Goal: Task Accomplishment & Management: Manage account settings

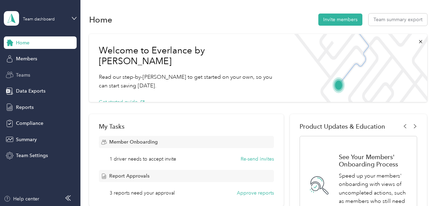
click at [25, 74] on span "Teams" at bounding box center [23, 74] width 14 height 7
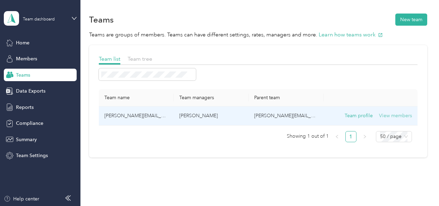
click at [387, 114] on button "View members" at bounding box center [395, 116] width 33 height 8
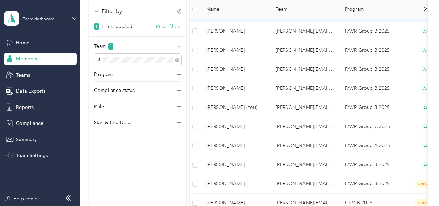
scroll to position [283, 0]
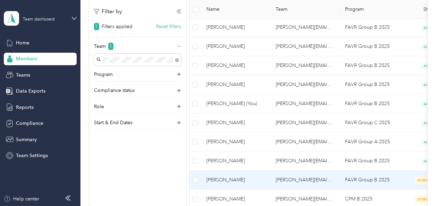
click at [218, 176] on span "[PERSON_NAME]" at bounding box center [235, 180] width 58 height 8
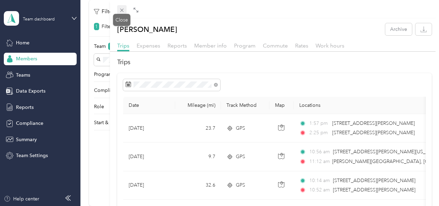
click at [122, 10] on icon at bounding box center [122, 10] width 6 height 6
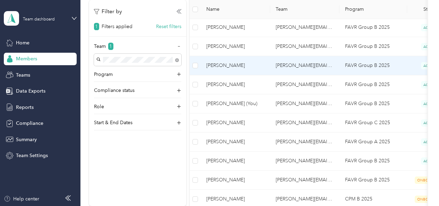
click at [221, 64] on span "[PERSON_NAME]" at bounding box center [235, 66] width 58 height 8
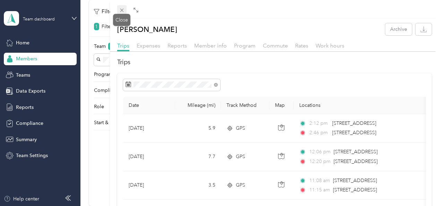
click at [122, 10] on icon at bounding box center [121, 10] width 3 height 3
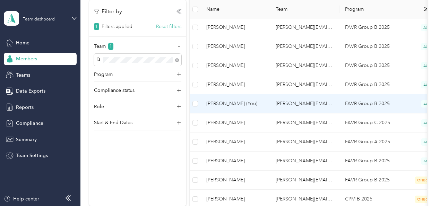
click at [219, 101] on span "[PERSON_NAME] (You)" at bounding box center [235, 104] width 58 height 8
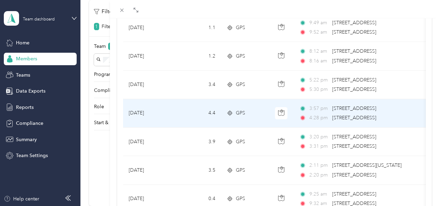
scroll to position [53, 0]
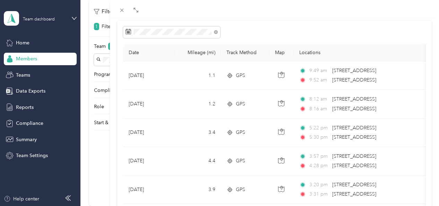
click at [21, 42] on div "[PERSON_NAME] Archive Trips Expenses Reports Member info Program Commute Rates …" at bounding box center [219, 103] width 439 height 206
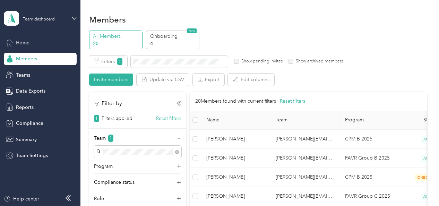
click at [20, 43] on span "Home" at bounding box center [23, 42] width 14 height 7
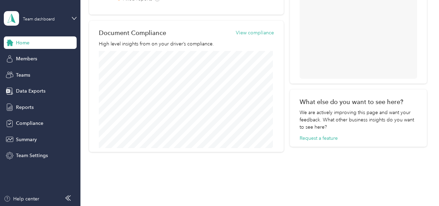
scroll to position [358, 0]
click at [254, 32] on button "View compliance" at bounding box center [255, 32] width 38 height 7
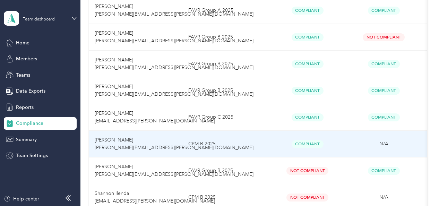
scroll to position [446, 0]
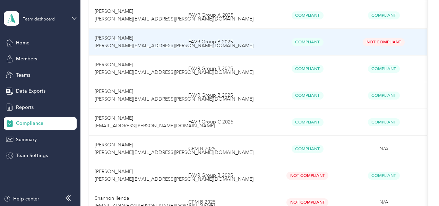
click at [377, 41] on span "Not Compliant" at bounding box center [383, 42] width 42 height 8
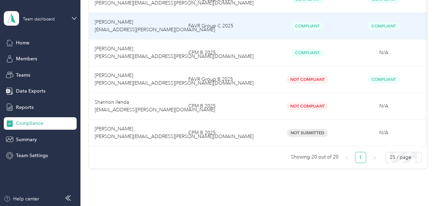
scroll to position [542, 0]
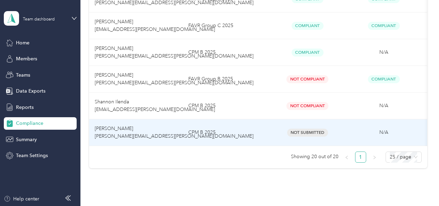
click at [163, 135] on td "[PERSON_NAME] [PERSON_NAME][EMAIL_ADDRESS][PERSON_NAME][DOMAIN_NAME]" at bounding box center [136, 132] width 94 height 27
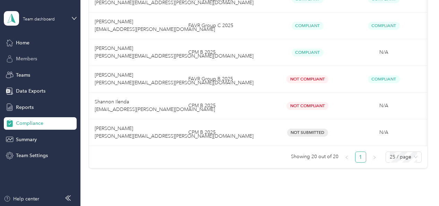
click at [24, 59] on span "Members" at bounding box center [26, 58] width 21 height 7
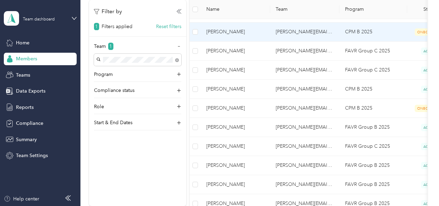
click at [221, 33] on span "[PERSON_NAME]" at bounding box center [235, 32] width 58 height 8
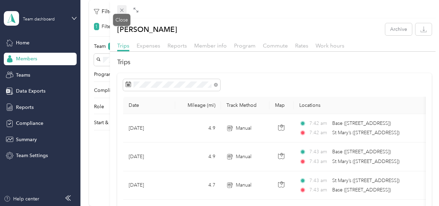
click at [122, 10] on icon at bounding box center [122, 10] width 6 height 6
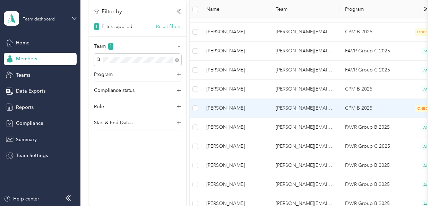
click at [221, 109] on span "[PERSON_NAME]" at bounding box center [235, 108] width 58 height 8
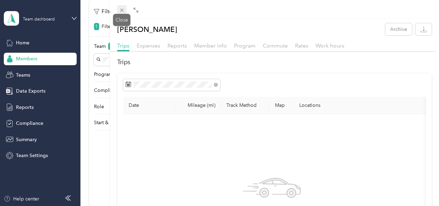
click at [122, 9] on icon at bounding box center [122, 10] width 6 height 6
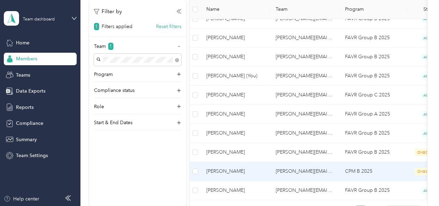
click at [228, 167] on span "[PERSON_NAME]" at bounding box center [235, 171] width 58 height 8
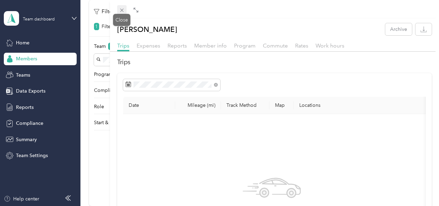
click at [121, 10] on icon at bounding box center [121, 10] width 3 height 3
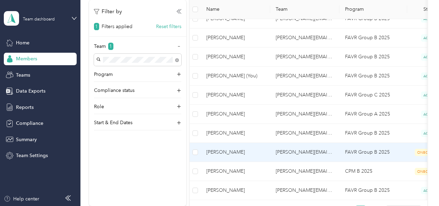
click at [229, 150] on span "[PERSON_NAME]" at bounding box center [235, 152] width 58 height 8
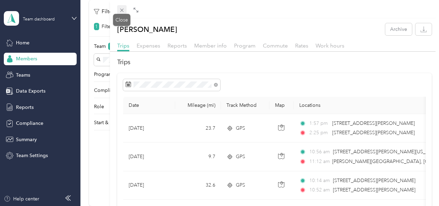
click at [120, 9] on icon at bounding box center [122, 10] width 6 height 6
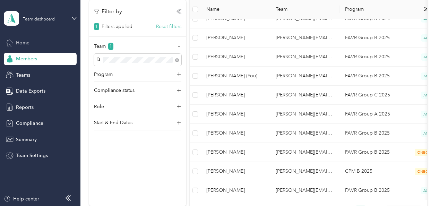
click at [21, 42] on span "Home" at bounding box center [23, 42] width 14 height 7
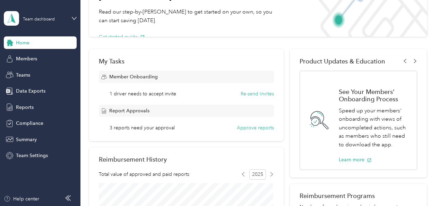
scroll to position [66, 0]
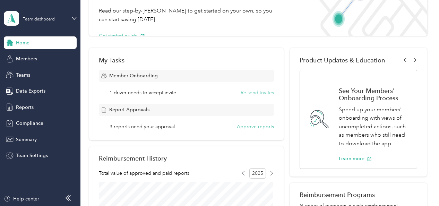
click at [255, 94] on button "Re-send invites" at bounding box center [257, 92] width 33 height 7
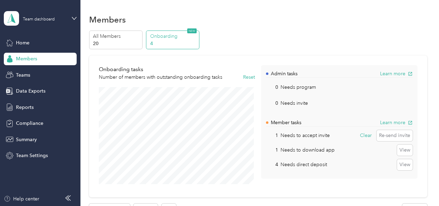
scroll to position [44, 0]
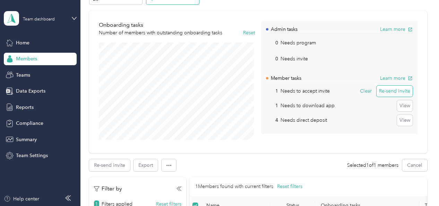
click at [388, 92] on button "Re-send invite" at bounding box center [394, 91] width 36 height 11
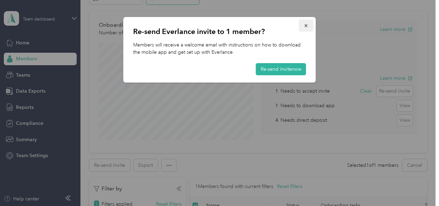
click at [305, 25] on icon "button" at bounding box center [306, 25] width 5 height 5
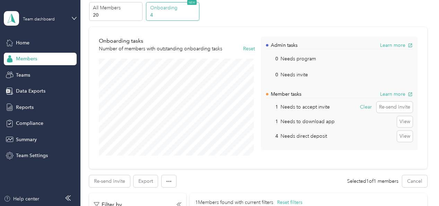
scroll to position [0, 0]
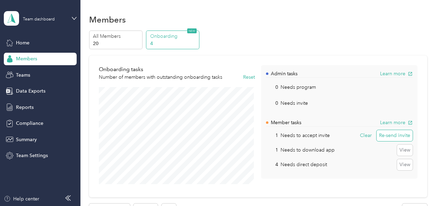
click at [384, 134] on button "Re-send invite" at bounding box center [394, 135] width 36 height 11
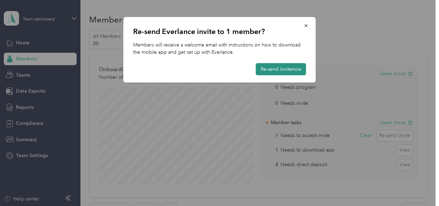
click at [270, 69] on button "Re-send invite now" at bounding box center [281, 69] width 50 height 12
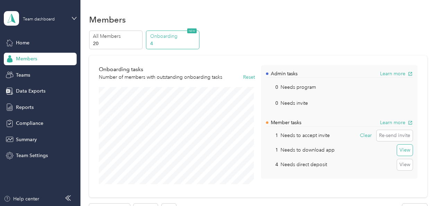
click at [403, 150] on button "View" at bounding box center [405, 150] width 16 height 11
click at [404, 148] on button "Clear" at bounding box center [404, 150] width 17 height 11
click at [276, 181] on div "Admin tasks Learn more 0 Needs program View 0 Needs invite View Member tasks Le…" at bounding box center [339, 130] width 156 height 130
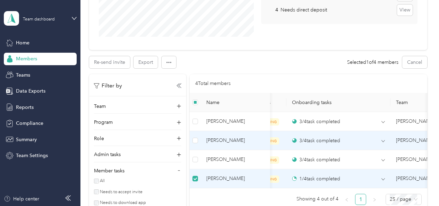
scroll to position [0, 23]
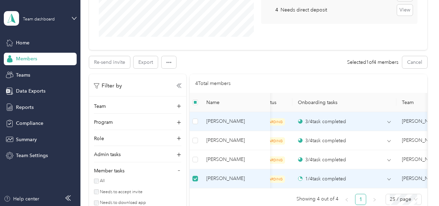
click at [391, 121] on td "3 / 4 task completed" at bounding box center [344, 121] width 104 height 19
click at [389, 121] on icon at bounding box center [388, 121] width 3 height 3
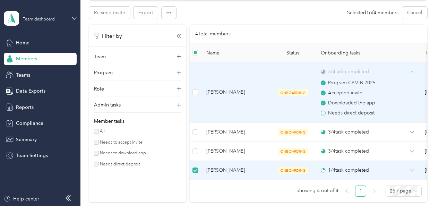
scroll to position [204, 0]
click at [221, 91] on span "[PERSON_NAME]" at bounding box center [235, 92] width 58 height 8
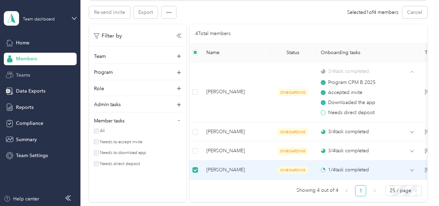
click at [21, 76] on span "Teams" at bounding box center [23, 74] width 14 height 7
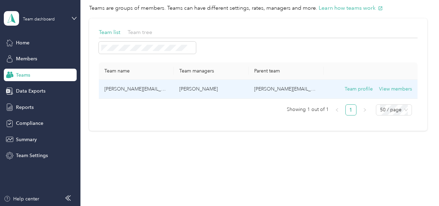
scroll to position [26, 0]
click at [403, 89] on button "View members" at bounding box center [395, 90] width 33 height 8
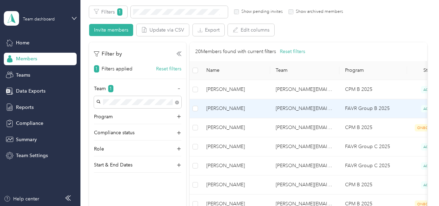
scroll to position [95, 0]
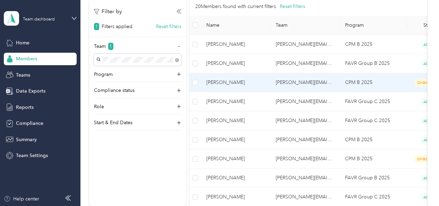
click at [222, 79] on span "[PERSON_NAME]" at bounding box center [235, 83] width 58 height 8
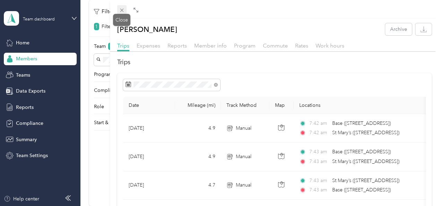
click at [122, 11] on icon at bounding box center [122, 10] width 6 height 6
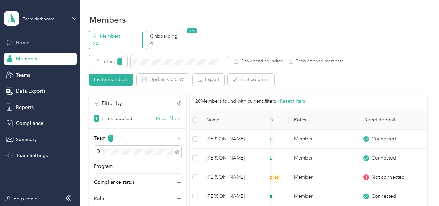
click at [22, 43] on span "Home" at bounding box center [23, 42] width 14 height 7
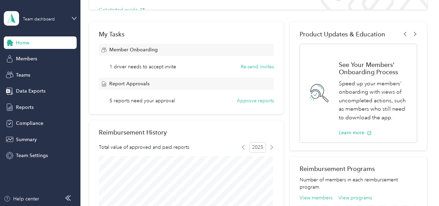
scroll to position [93, 0]
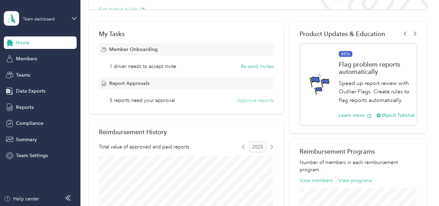
click at [250, 101] on button "Approve reports" at bounding box center [255, 100] width 37 height 7
